Goal: Transaction & Acquisition: Subscribe to service/newsletter

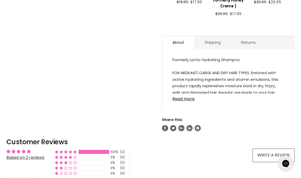
scroll to position [299, 0]
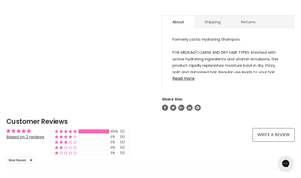
click at [299, 14] on section "Click or scroll to zoom Tap or pinch to zoom" at bounding box center [150, 30] width 301 height 507
click at [188, 81] on link "Read more" at bounding box center [228, 77] width 112 height 8
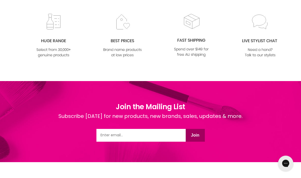
scroll to position [791, 0]
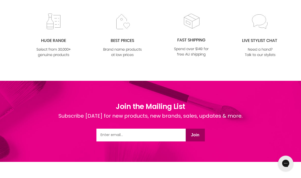
click at [127, 134] on input "Email" at bounding box center [140, 135] width 89 height 13
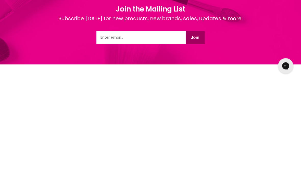
type input "denisejparsons@hotmail.com"
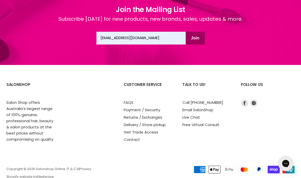
click at [199, 40] on button "Join" at bounding box center [195, 38] width 19 height 13
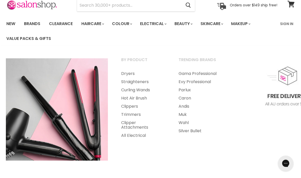
scroll to position [23, 0]
click at [185, 114] on link "Muk" at bounding box center [200, 114] width 56 height 8
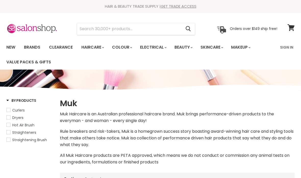
select select "manual"
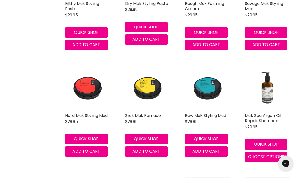
scroll to position [1030, 0]
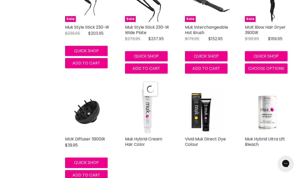
select select "manual"
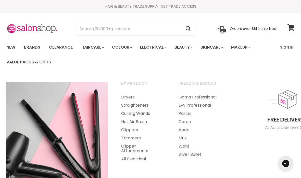
click at [134, 136] on link "Trimmers" at bounding box center [143, 138] width 56 height 8
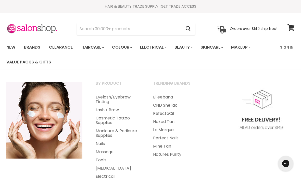
click at [14, 44] on link "New" at bounding box center [11, 47] width 17 height 11
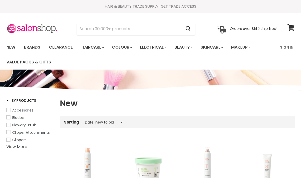
select select "created-descending"
